Goal: Task Accomplishment & Management: Manage account settings

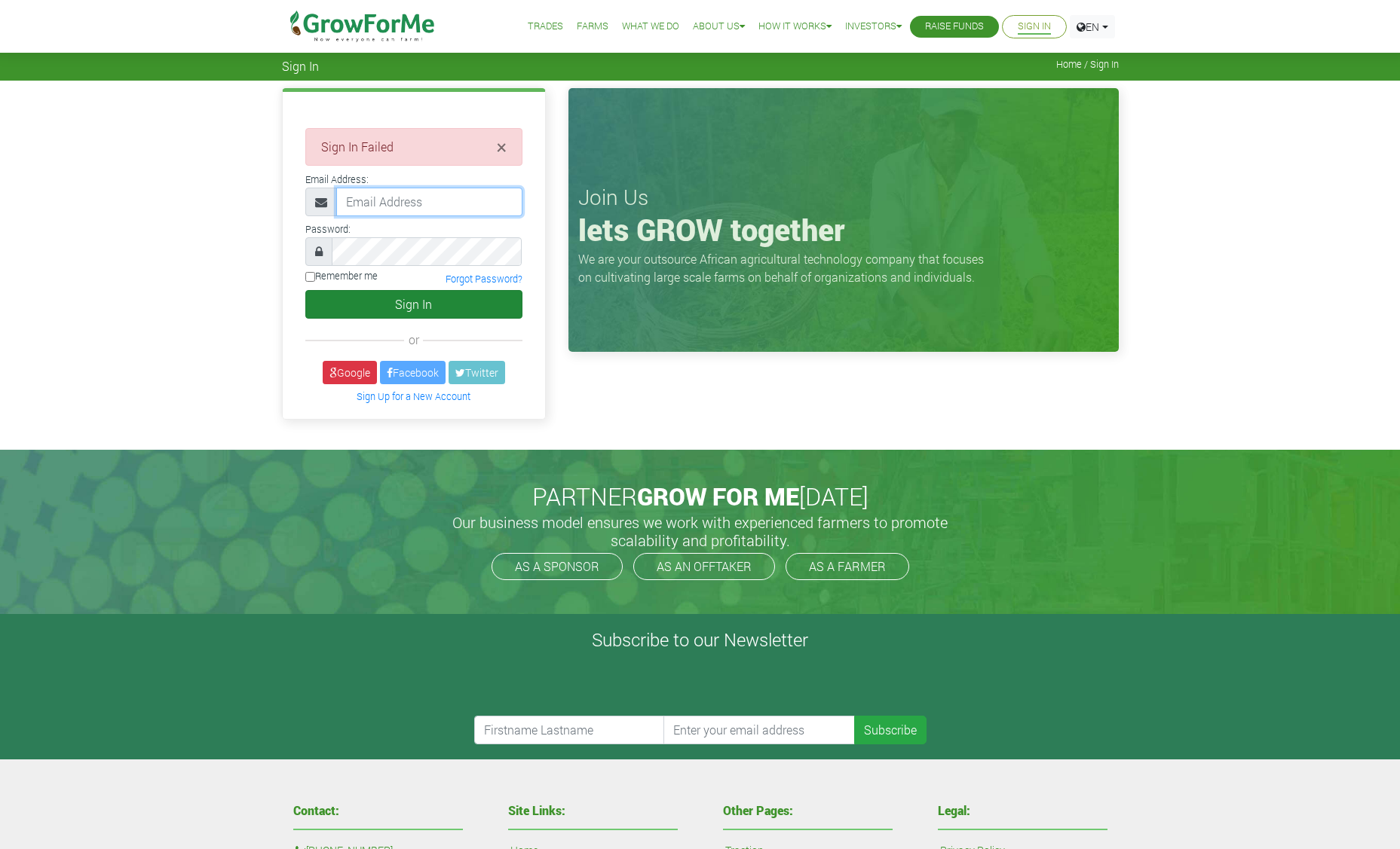
type input "[EMAIL_ADDRESS][DOMAIN_NAME]"
click at [379, 308] on button "Sign In" at bounding box center [414, 304] width 217 height 29
type input "[EMAIL_ADDRESS][DOMAIN_NAME]"
click at [389, 299] on button "Sign In" at bounding box center [414, 304] width 217 height 29
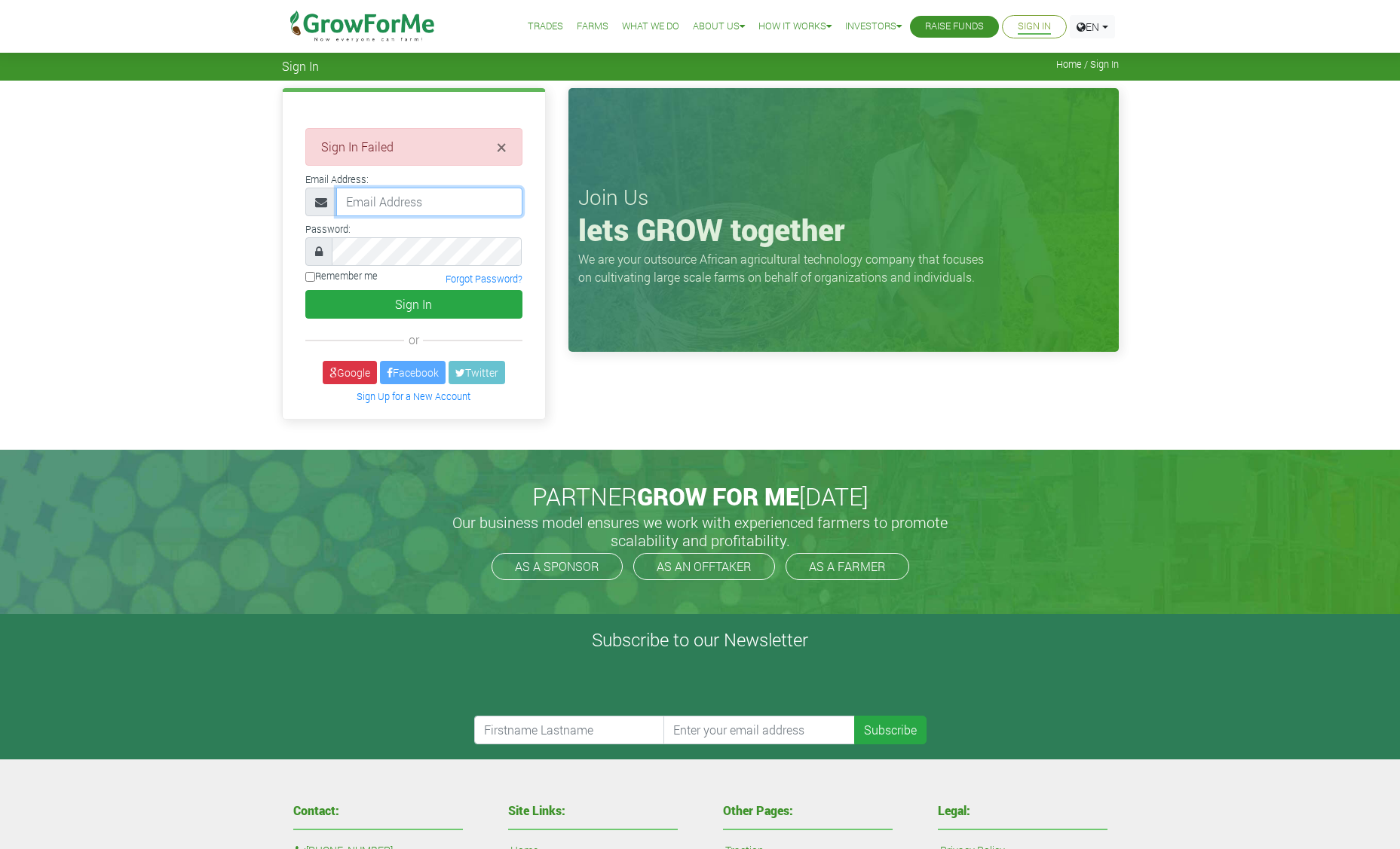
type input "[EMAIL_ADDRESS][DOMAIN_NAME]"
click at [321, 269] on div "× Sign In Failed Email Address:" at bounding box center [413, 255] width 262 height 326
click at [305, 290] on button "Sign In" at bounding box center [414, 304] width 217 height 29
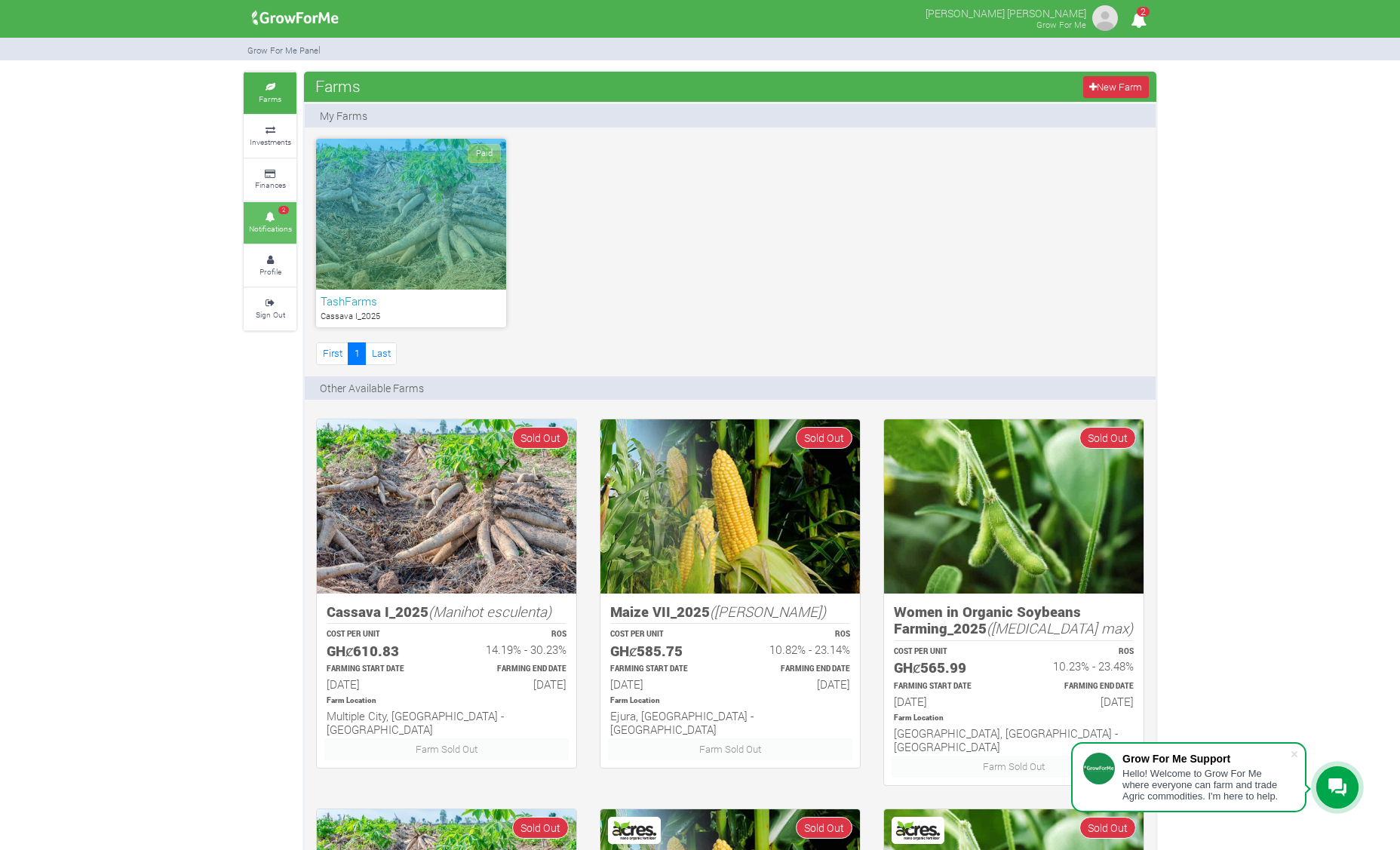
click at [268, 215] on icon at bounding box center [270, 218] width 45 height 8
